Goal: Transaction & Acquisition: Subscribe to service/newsletter

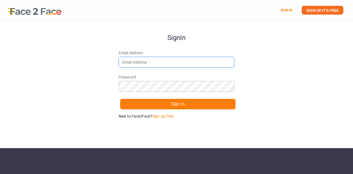
click at [170, 59] on input "Email Address" at bounding box center [176, 62] width 116 height 11
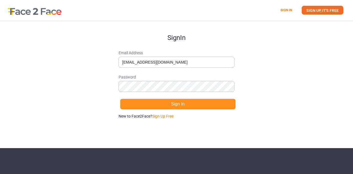
click at [164, 103] on button "Sign In" at bounding box center [178, 104] width 116 height 11
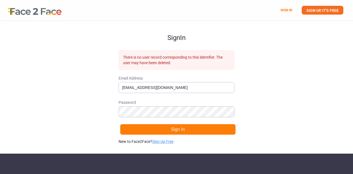
click at [167, 139] on link "Sign Up Free" at bounding box center [162, 141] width 21 height 4
click at [141, 85] on input "[EMAIL_ADDRESS][DOMAIN_NAME]" at bounding box center [176, 87] width 116 height 11
click at [312, 8] on link "SIGN UP, IT'S FREE" at bounding box center [322, 10] width 42 height 9
click at [317, 6] on link "SIGN UP, IT'S FREE" at bounding box center [322, 10] width 42 height 9
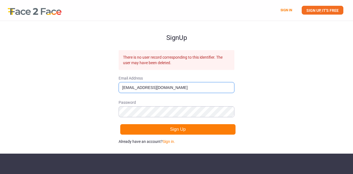
click at [200, 84] on input "[EMAIL_ADDRESS][DOMAIN_NAME]" at bounding box center [176, 87] width 116 height 11
type input "a"
click at [127, 85] on input "Email Address" at bounding box center [176, 87] width 116 height 11
type input "[EMAIL_ADDRESS][DOMAIN_NAME]"
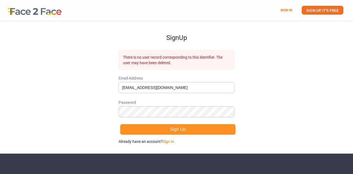
drag, startPoint x: 143, startPoint y: 123, endPoint x: 145, endPoint y: 129, distance: 5.9
click at [145, 129] on form "Sign Up There is no user record corresponding to this identifier. The user may …" at bounding box center [176, 82] width 116 height 123
click at [145, 129] on button "Sign Up" at bounding box center [178, 129] width 116 height 11
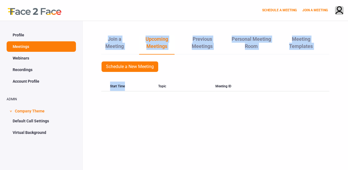
drag, startPoint x: 66, startPoint y: 97, endPoint x: 151, endPoint y: 128, distance: 90.2
click at [151, 128] on div "Profile Meetings Webinars Recordings Account Profile ADMIN > Company Theme Defa…" at bounding box center [174, 106] width 348 height 170
click at [151, 128] on div "Join a Meeting Upcoming Meetings Previous Meetings Personal Meeting Room Meetin…" at bounding box center [216, 106] width 266 height 170
